Goal: Task Accomplishment & Management: Use online tool/utility

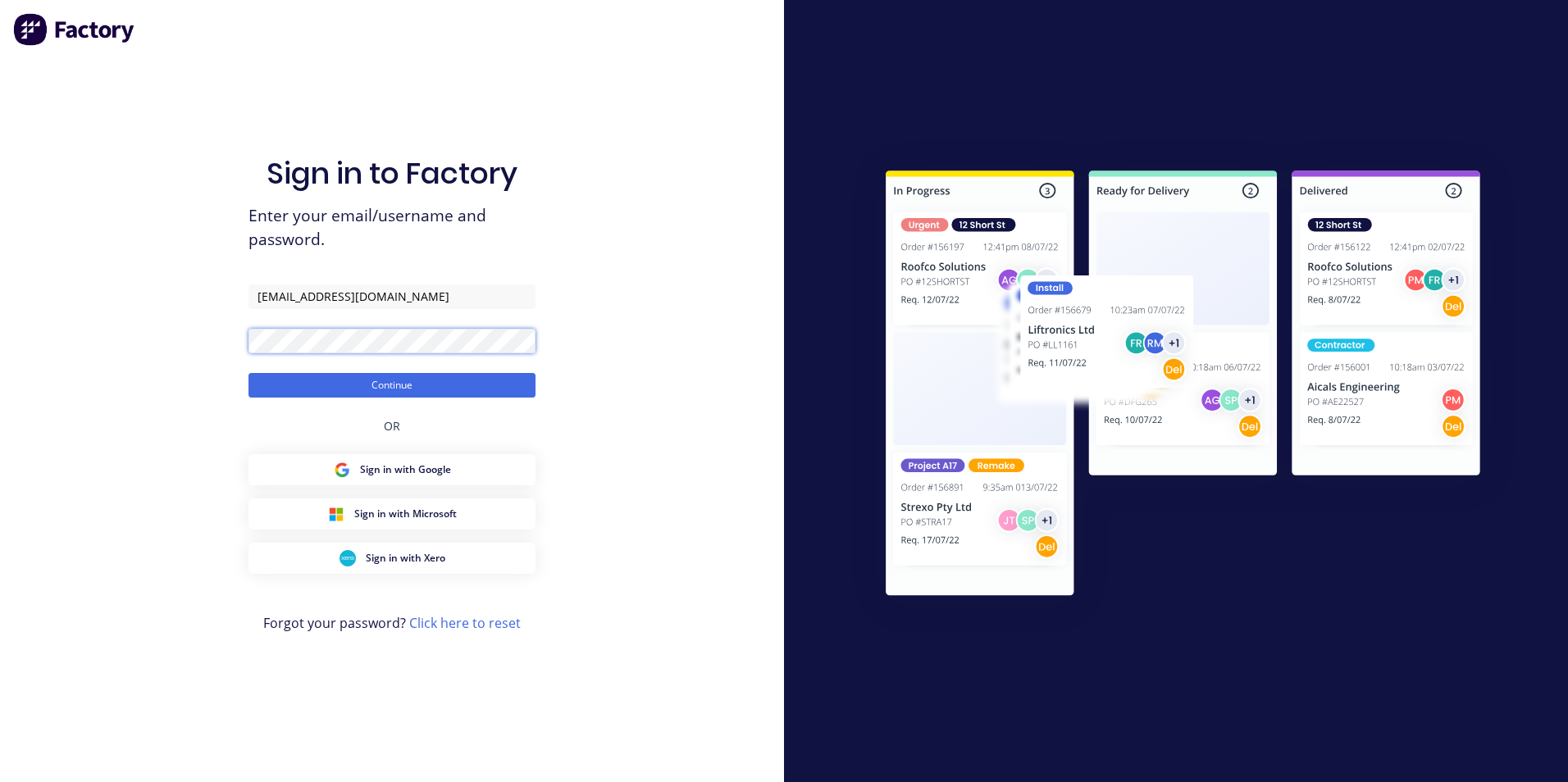
click at [249, 373] on button "Continue" at bounding box center [392, 385] width 287 height 25
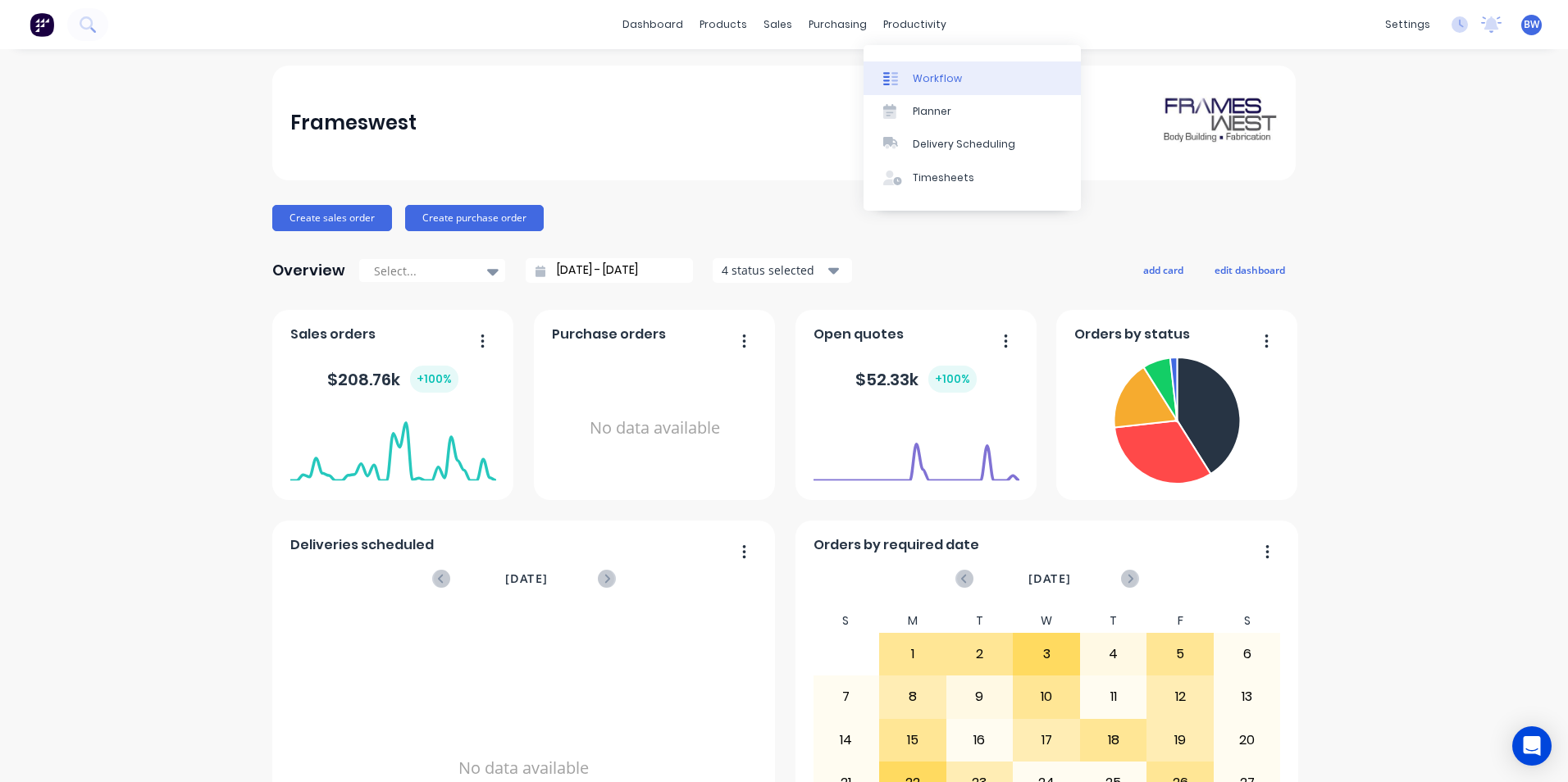
click at [906, 83] on div at bounding box center [895, 79] width 25 height 15
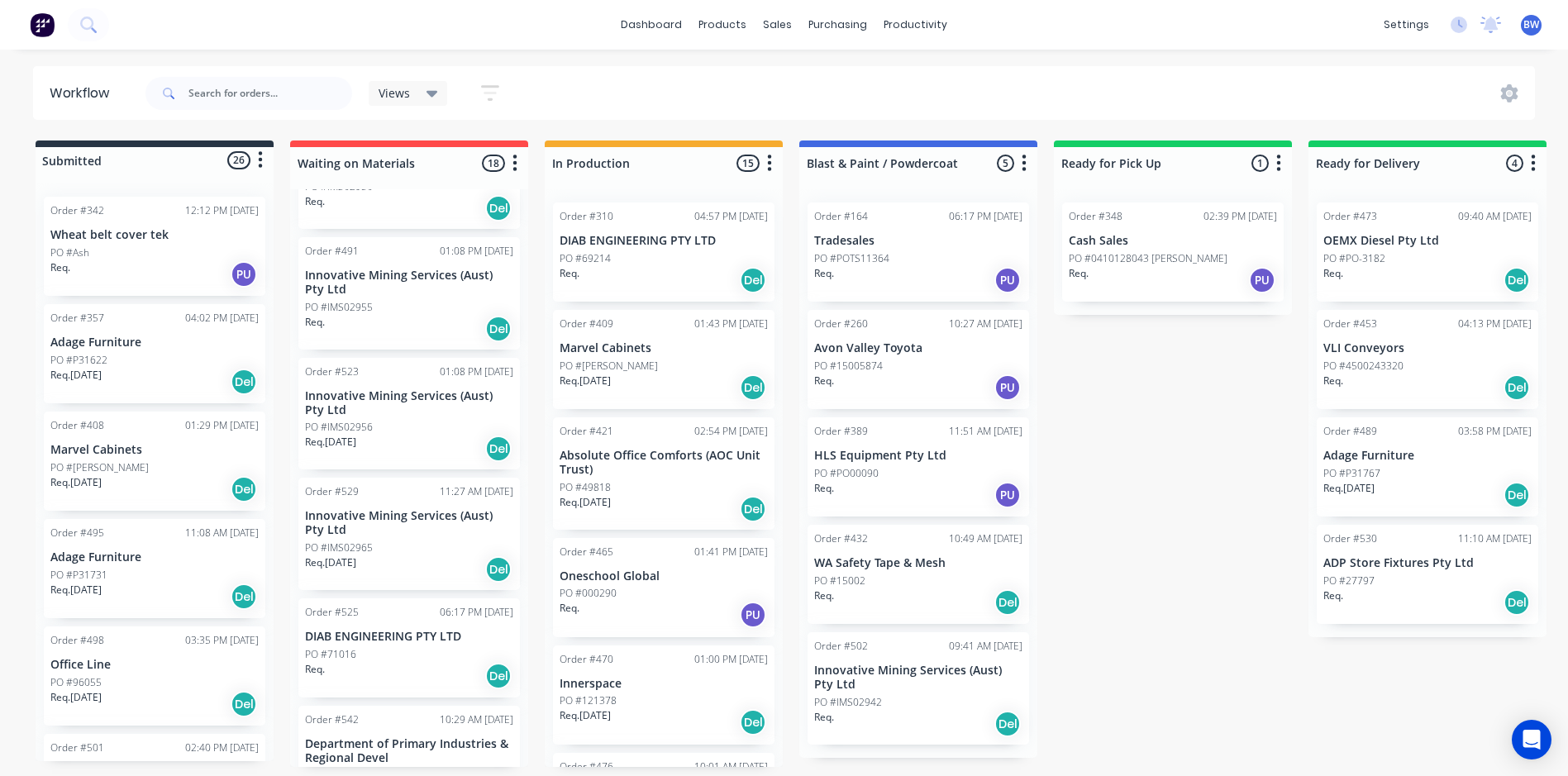
scroll to position [743, 0]
click at [408, 385] on div "Order #523 01:08 PM [DATE] Innovative Mining Services (Aust) Pty Ltd PO #IMS029…" at bounding box center [409, 414] width 222 height 113
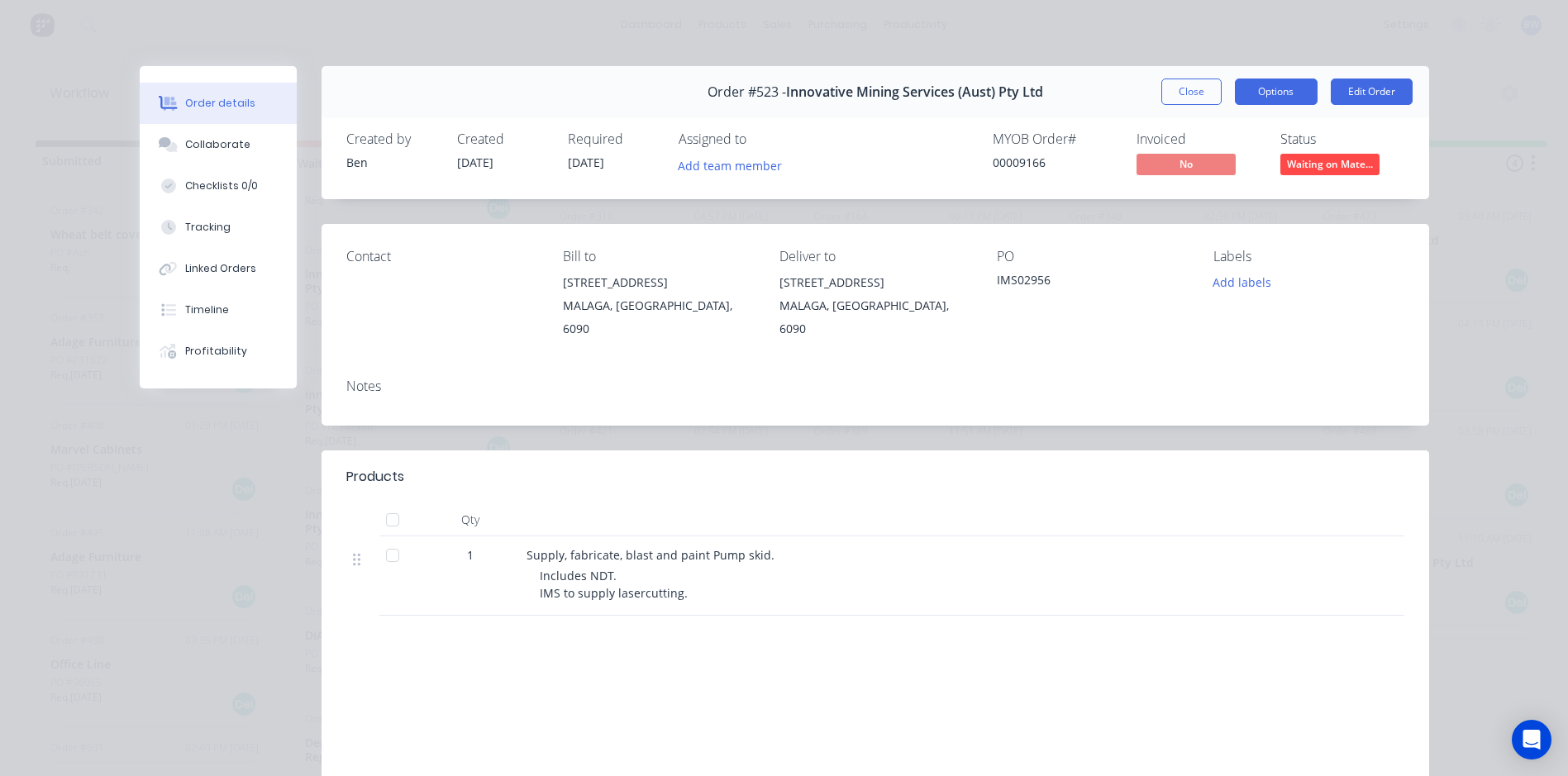
click at [1262, 91] on button "Options" at bounding box center [1275, 91] width 82 height 27
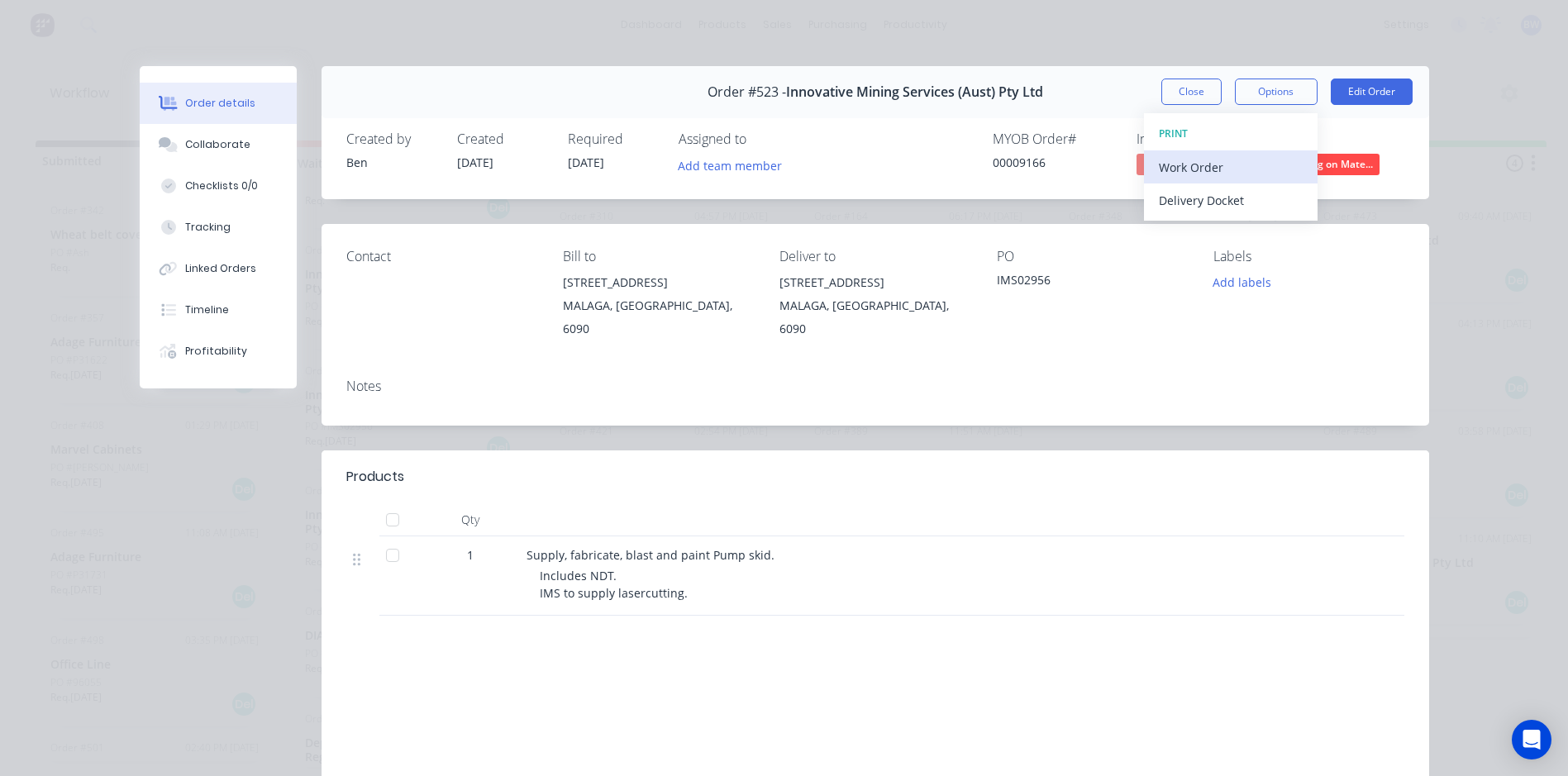
click at [1214, 160] on div "Work Order" at bounding box center [1229, 167] width 144 height 24
click at [1204, 189] on div "Standard" at bounding box center [1229, 200] width 144 height 24
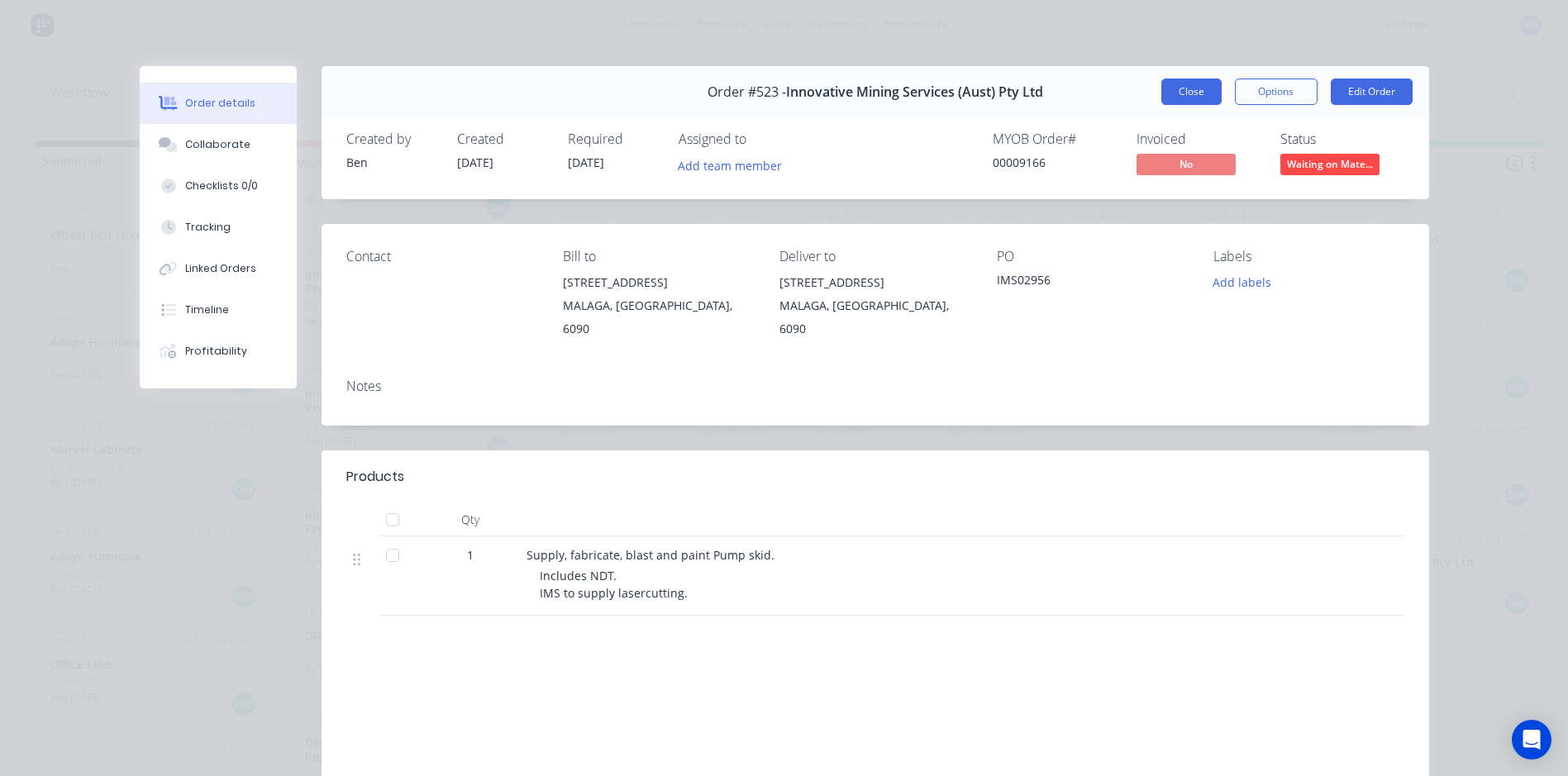
click at [1206, 86] on button "Close" at bounding box center [1191, 91] width 60 height 27
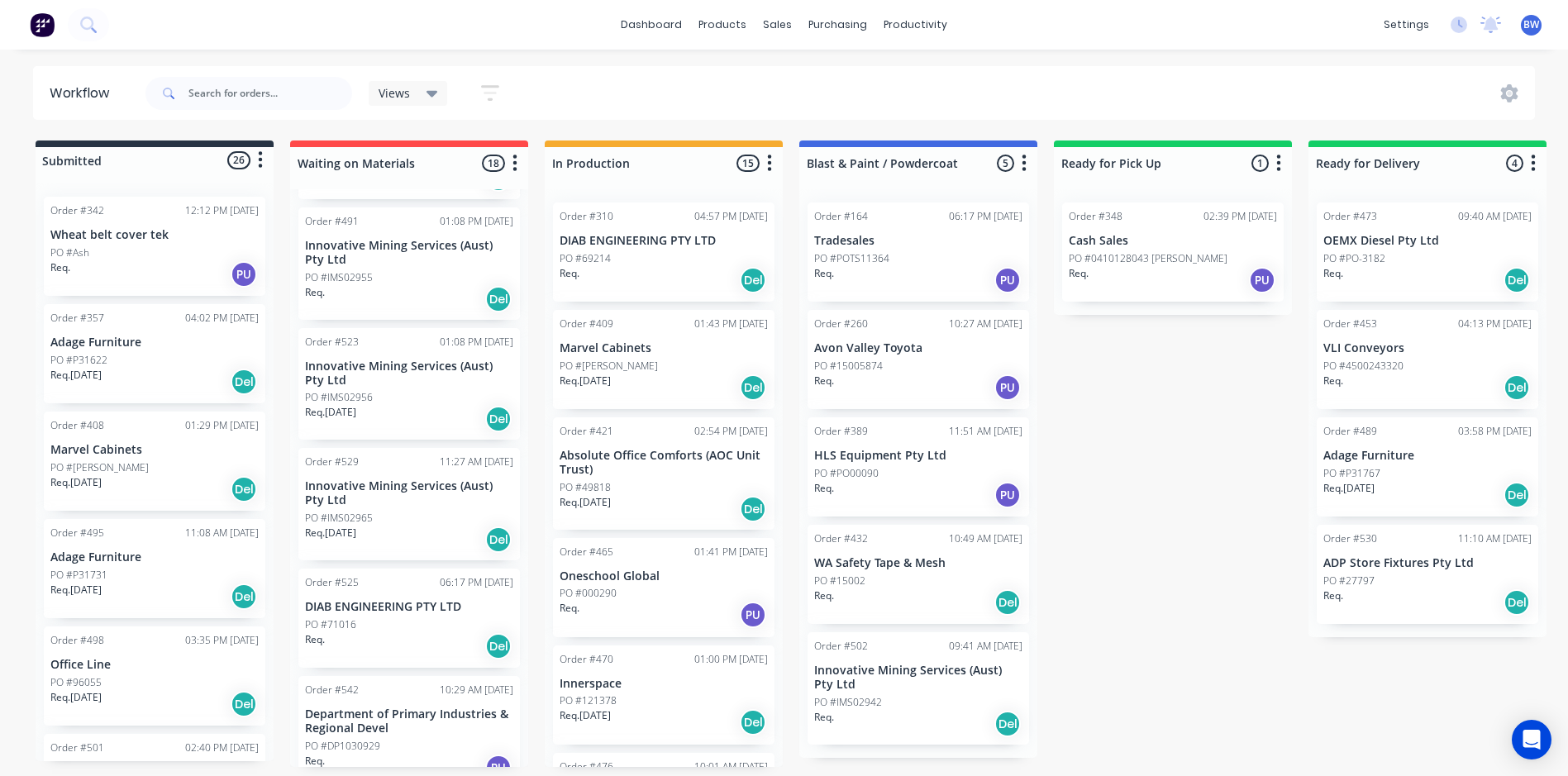
scroll to position [690, 0]
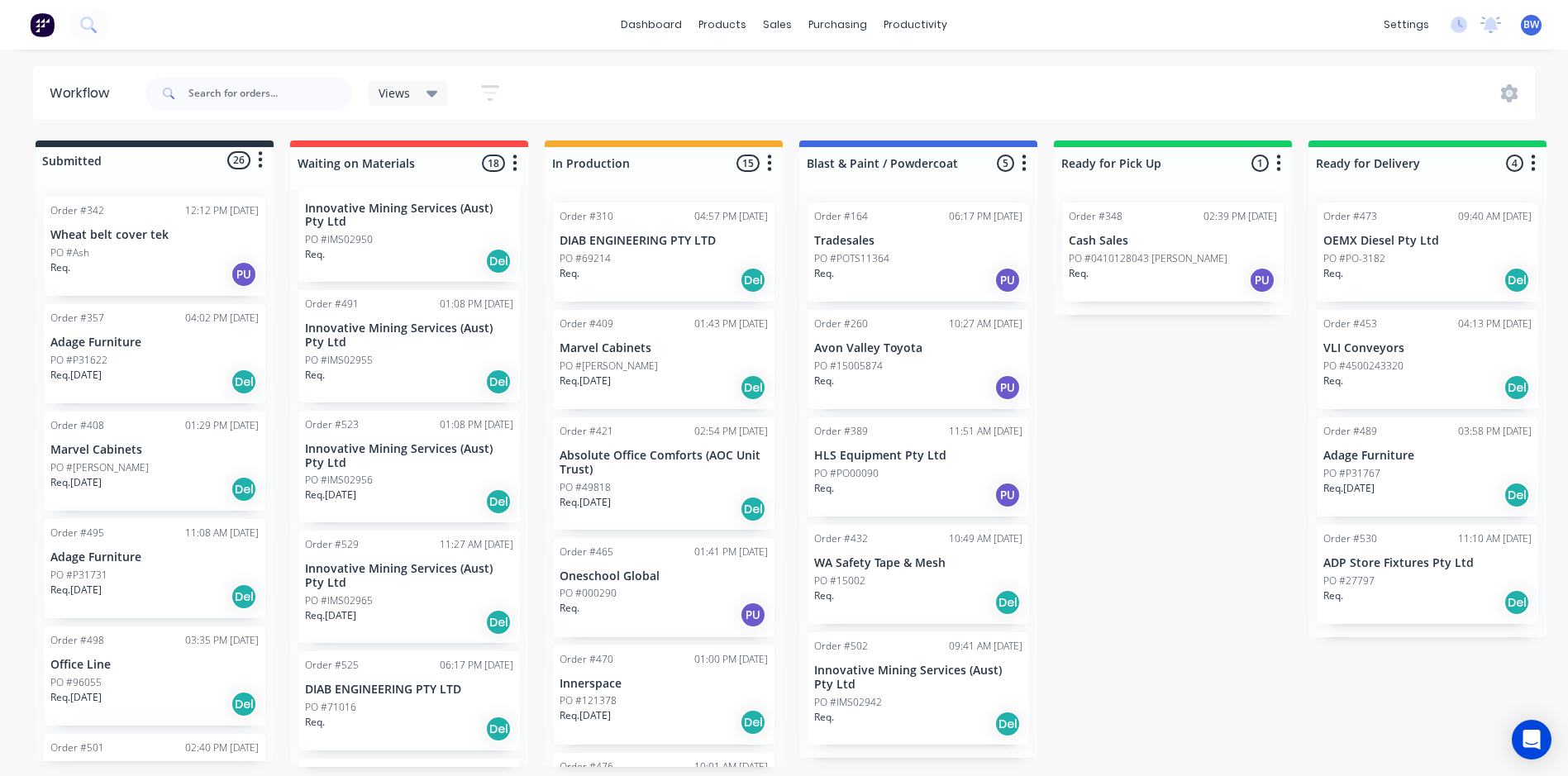
click at [408, 368] on div "Req. Del" at bounding box center [409, 382] width 208 height 28
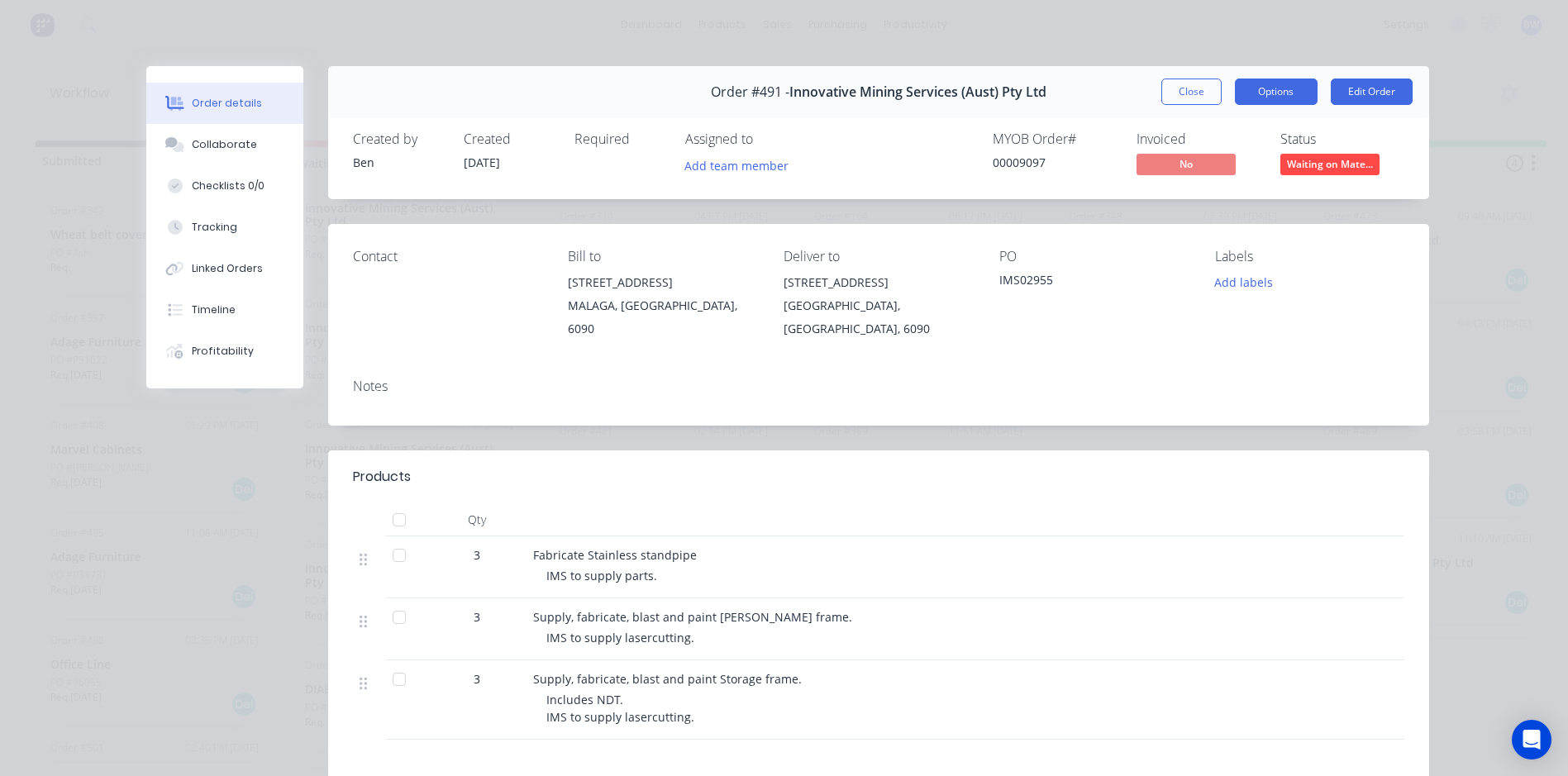
click at [1284, 86] on button "Options" at bounding box center [1275, 91] width 82 height 27
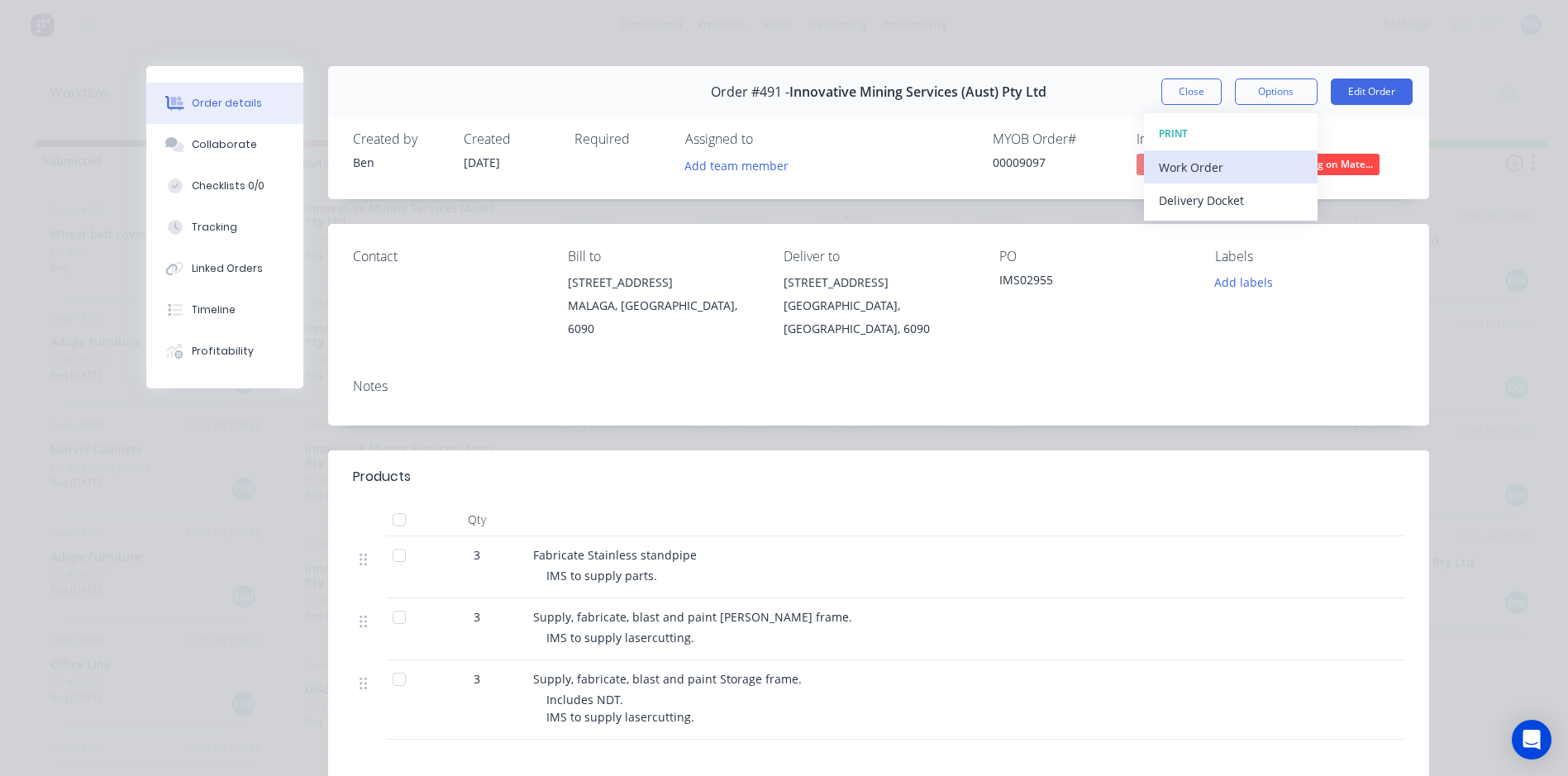
click at [1201, 173] on div "Work Order" at bounding box center [1229, 167] width 144 height 24
click at [1193, 193] on div "Standard" at bounding box center [1229, 200] width 144 height 24
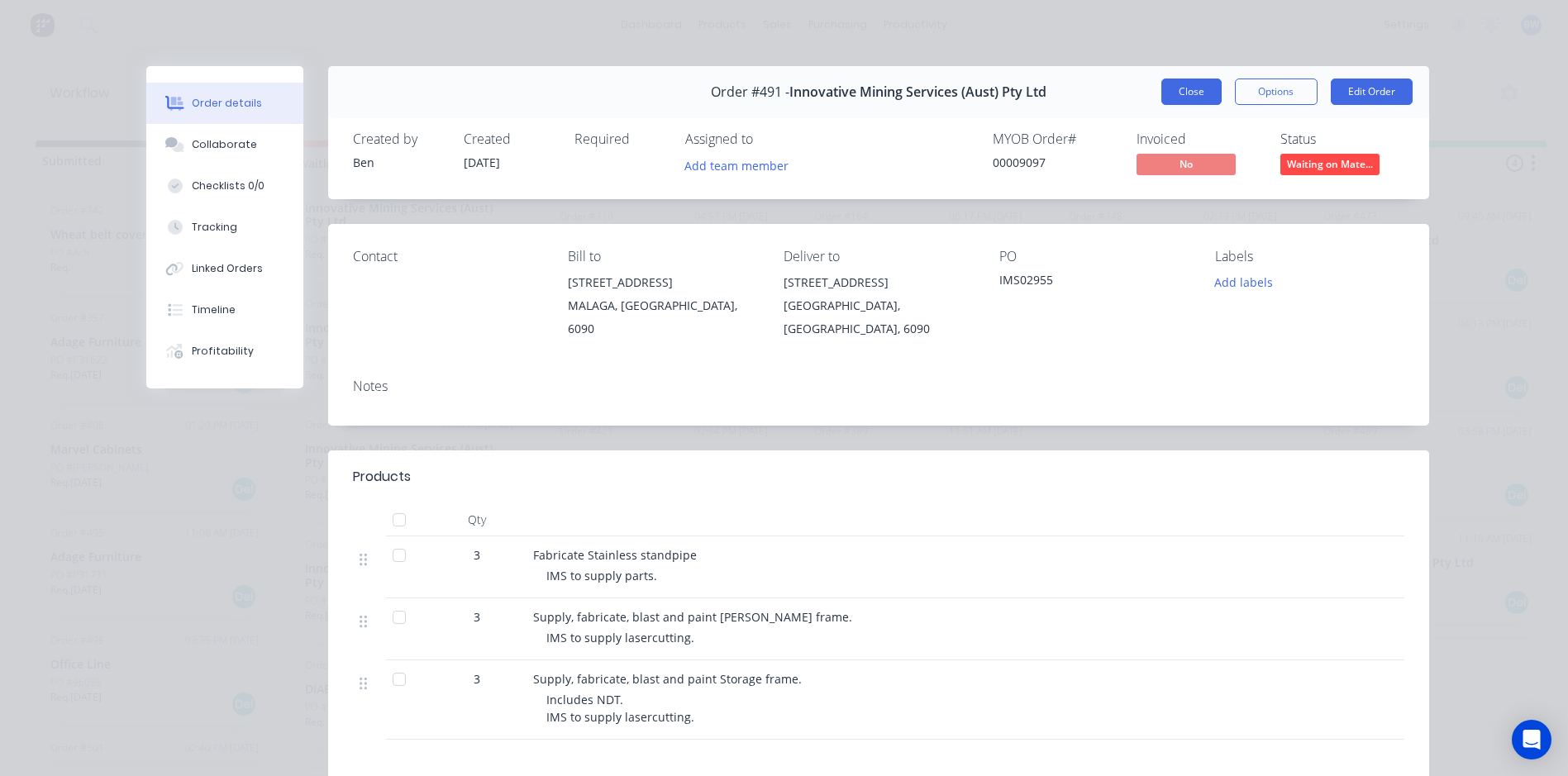
click at [1196, 86] on button "Close" at bounding box center [1191, 91] width 60 height 27
